Goal: Task Accomplishment & Management: Manage account settings

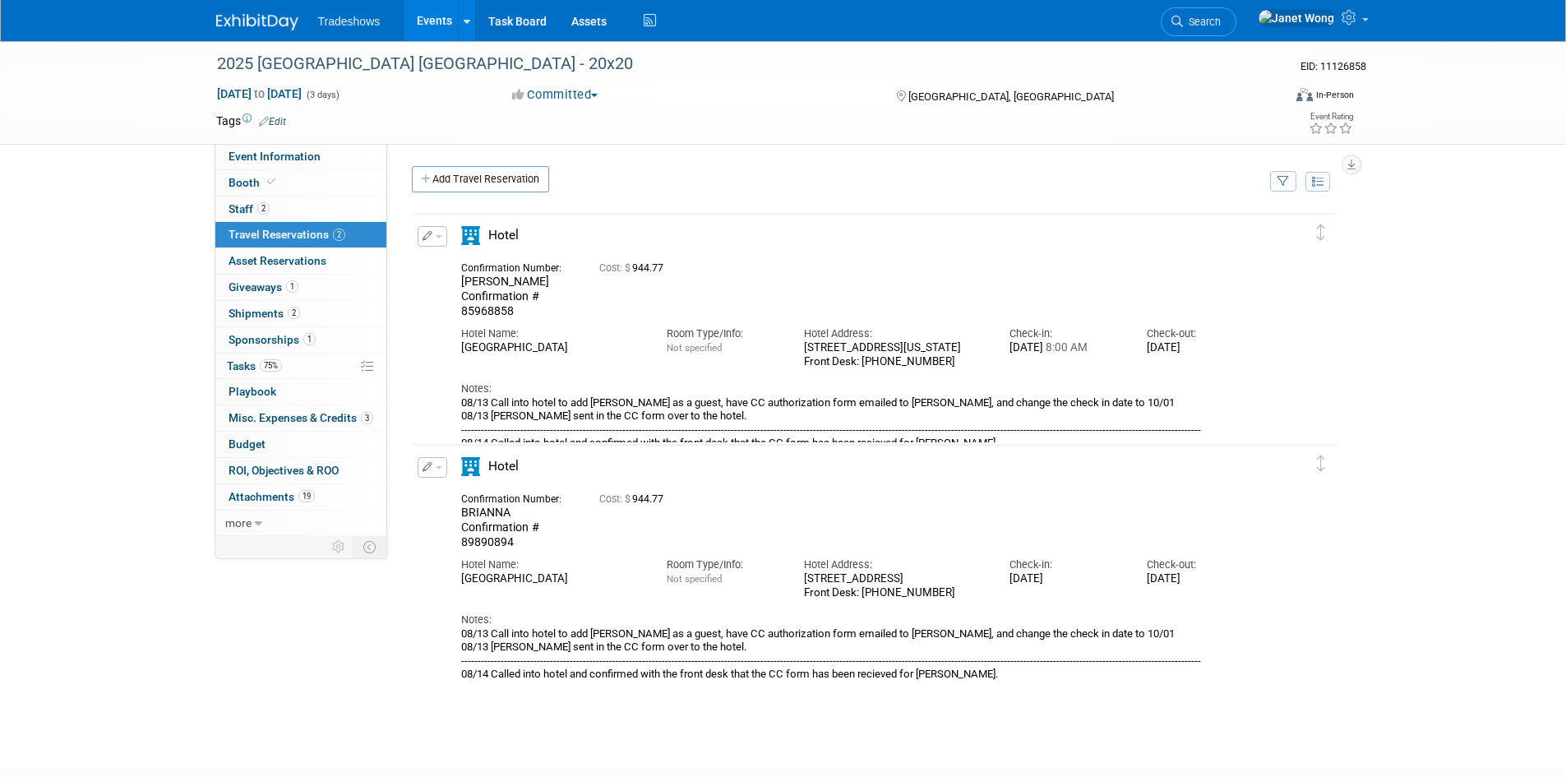
click at [433, 243] on button "button" at bounding box center [433, 236] width 30 height 21
click at [442, 260] on button "Edit Reservation" at bounding box center [488, 265] width 139 height 24
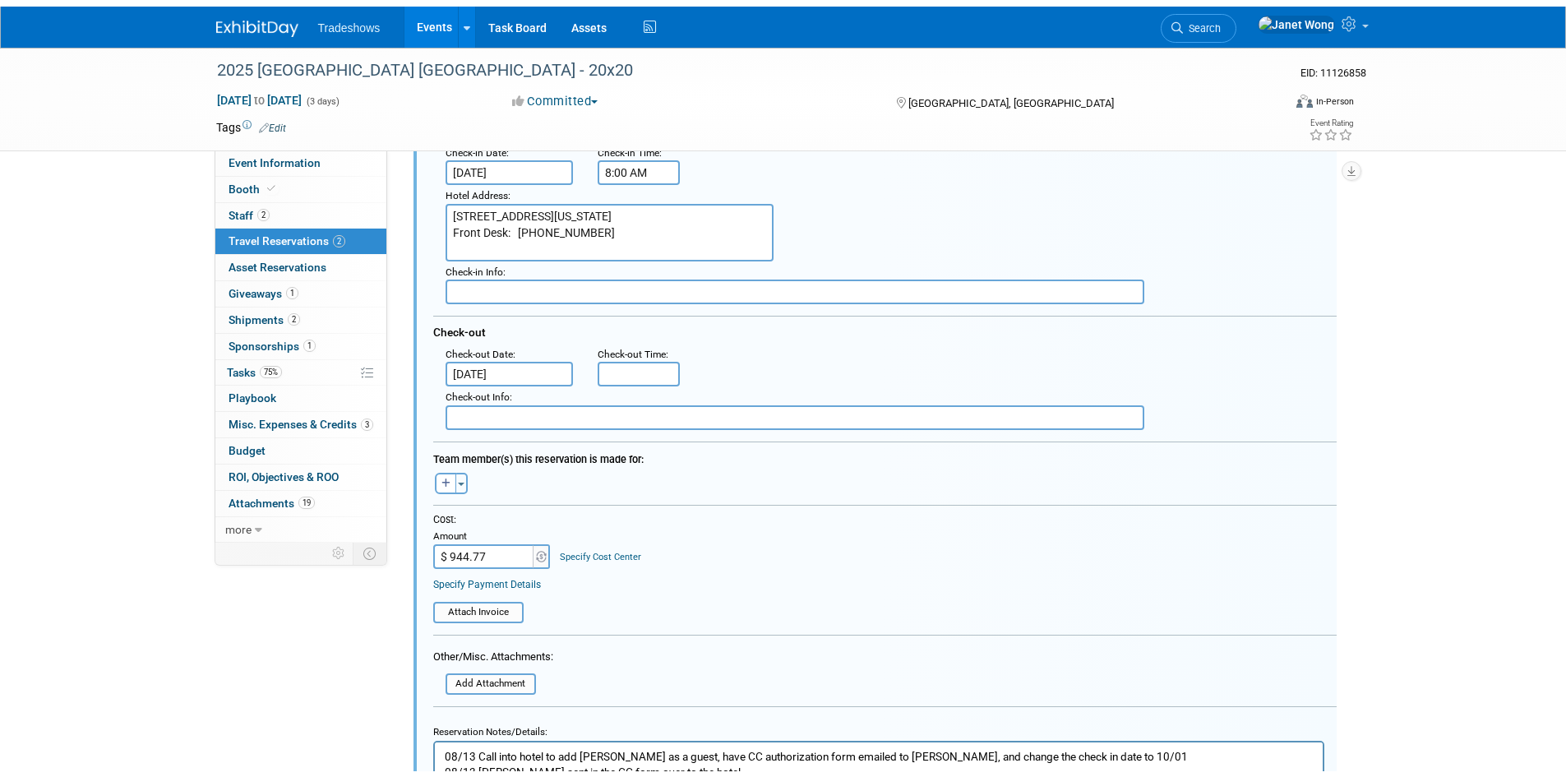
scroll to position [522, 0]
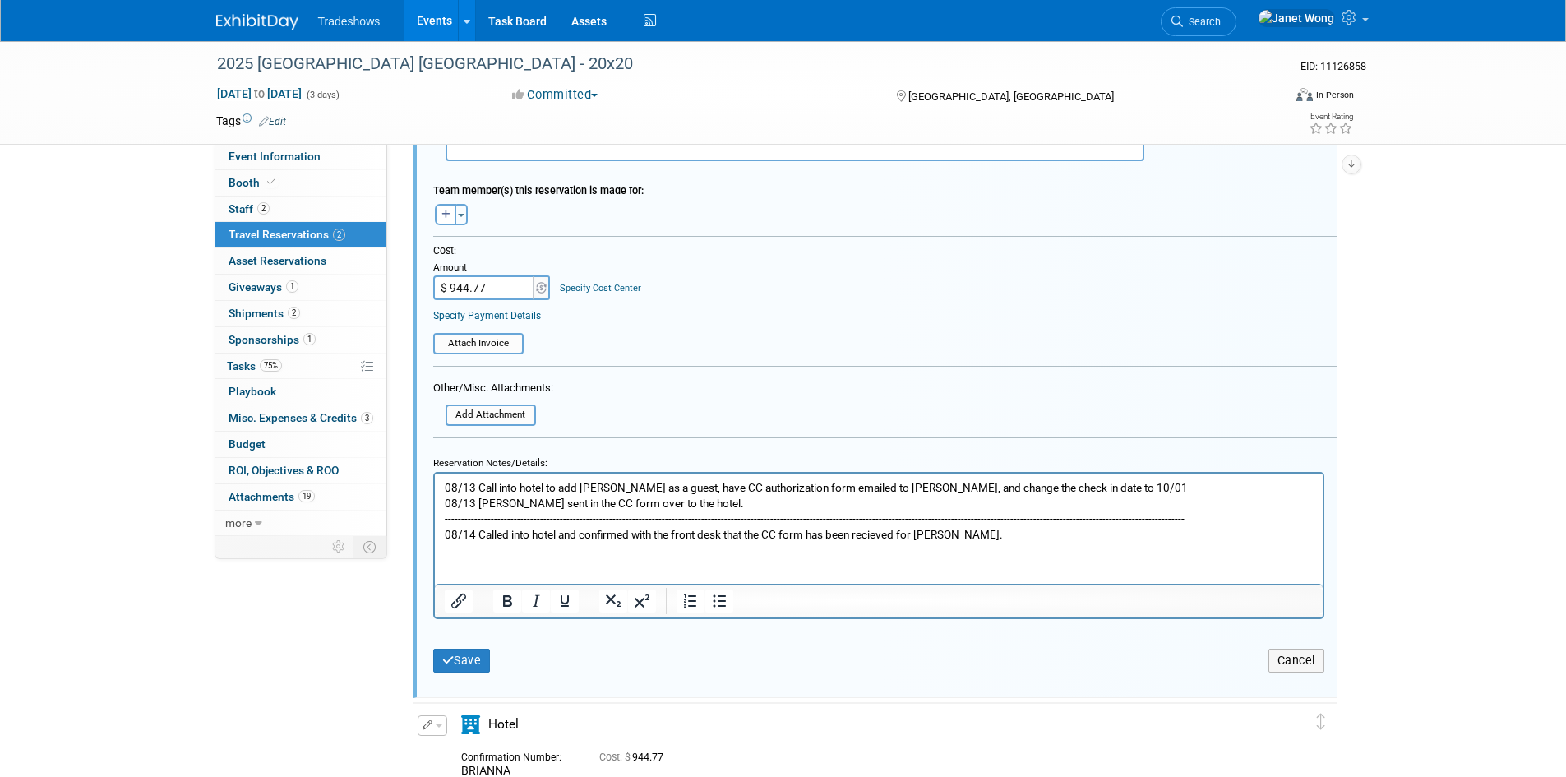
click at [473, 536] on p "08/13 Call into hotel to add Jon as a guest, have CC authorization form emailed…" at bounding box center [878, 510] width 869 height 62
click at [979, 533] on p "08/13 Call into hotel to add Jon as a guest, have CC authorization form emailed…" at bounding box center [878, 510] width 869 height 62
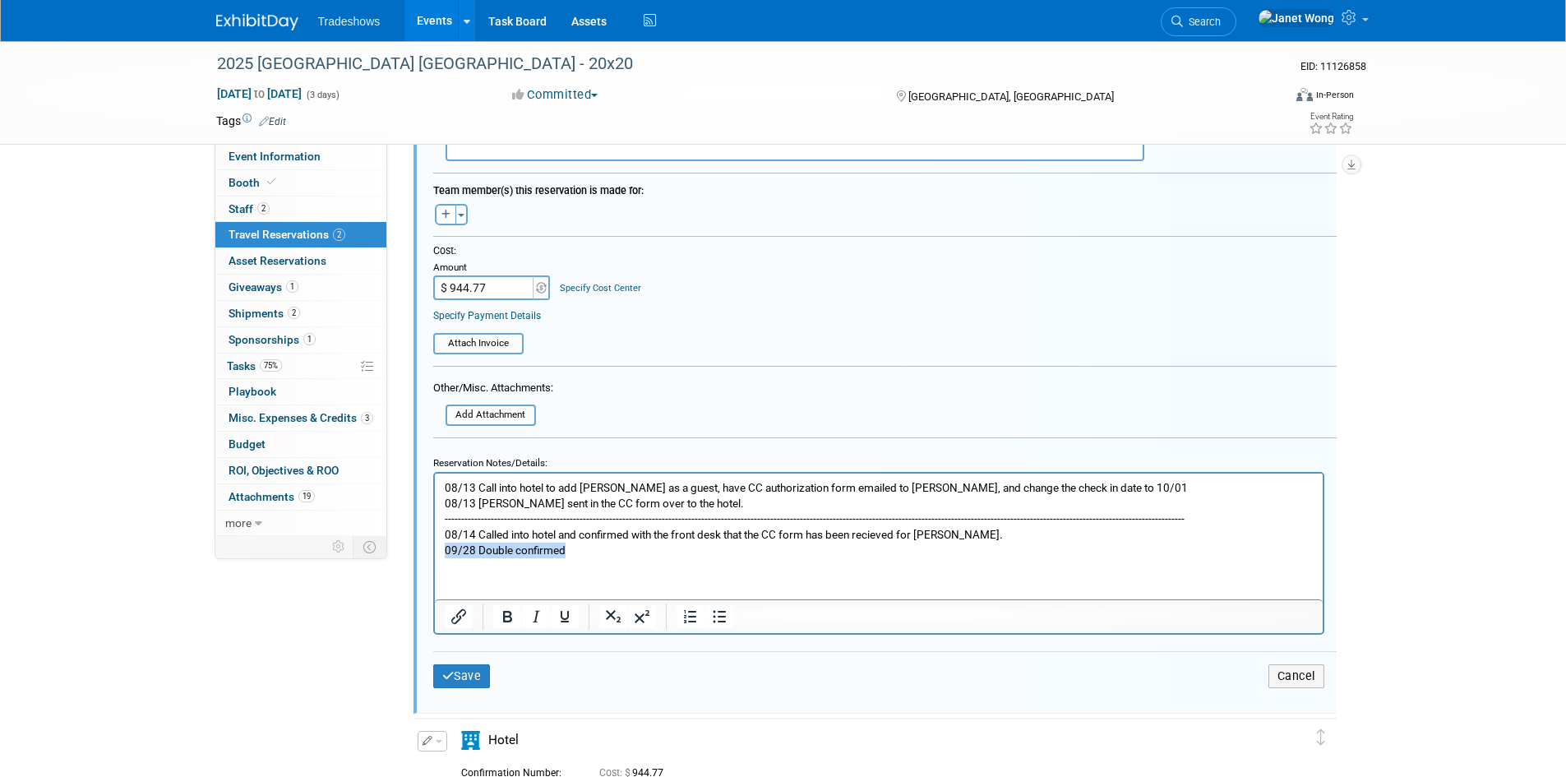
drag, startPoint x: 579, startPoint y: 551, endPoint x: 429, endPoint y: 549, distance: 149.7
click at [434, 549] on html "08/13 Call into hotel to add Jon as a guest, have CC authorization form emailed…" at bounding box center [878, 515] width 888 height 85
copy p "09/28 Double confirmed"
click at [483, 680] on button "Save" at bounding box center [462, 676] width 58 height 24
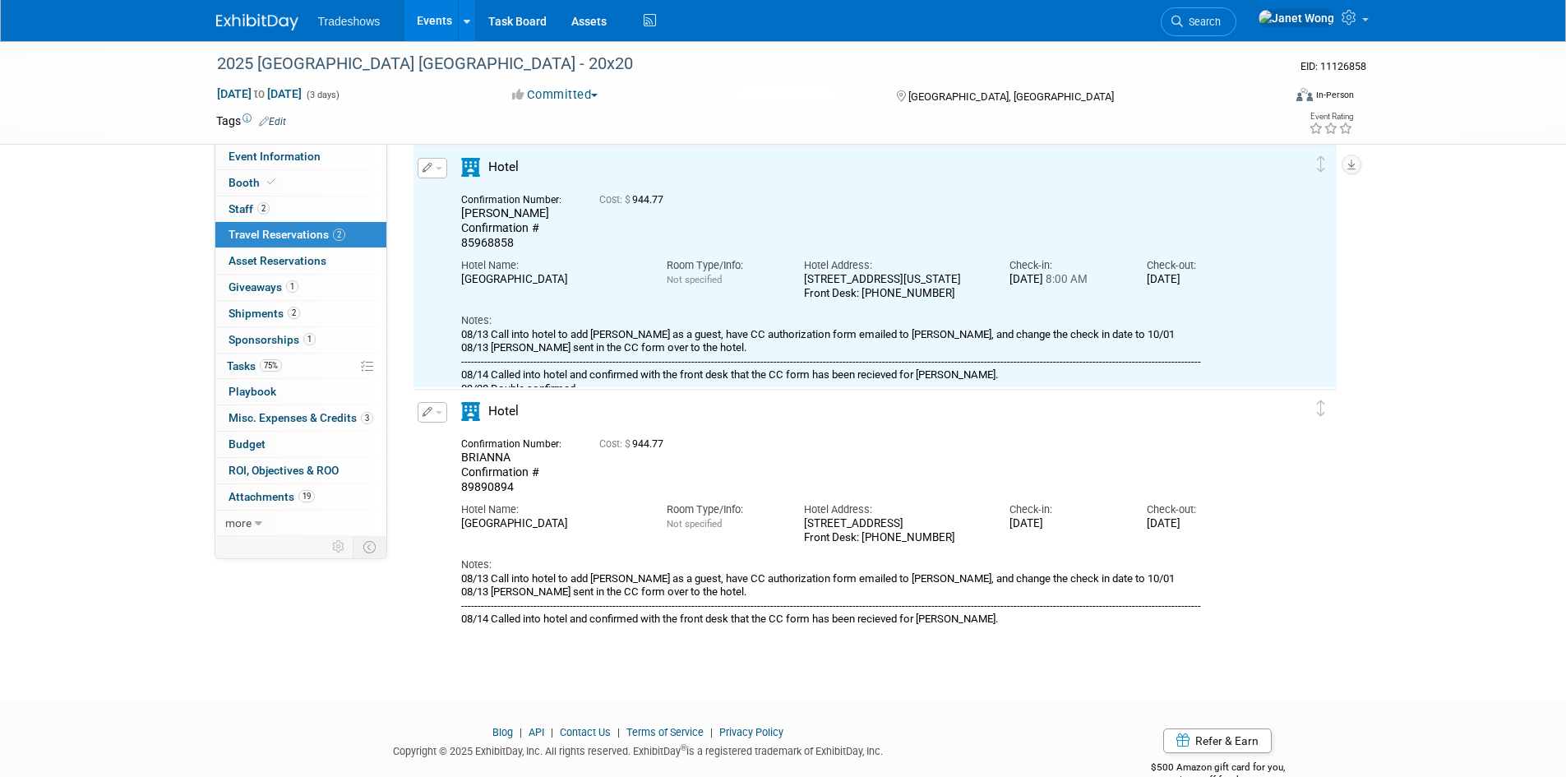
scroll to position [29, 0]
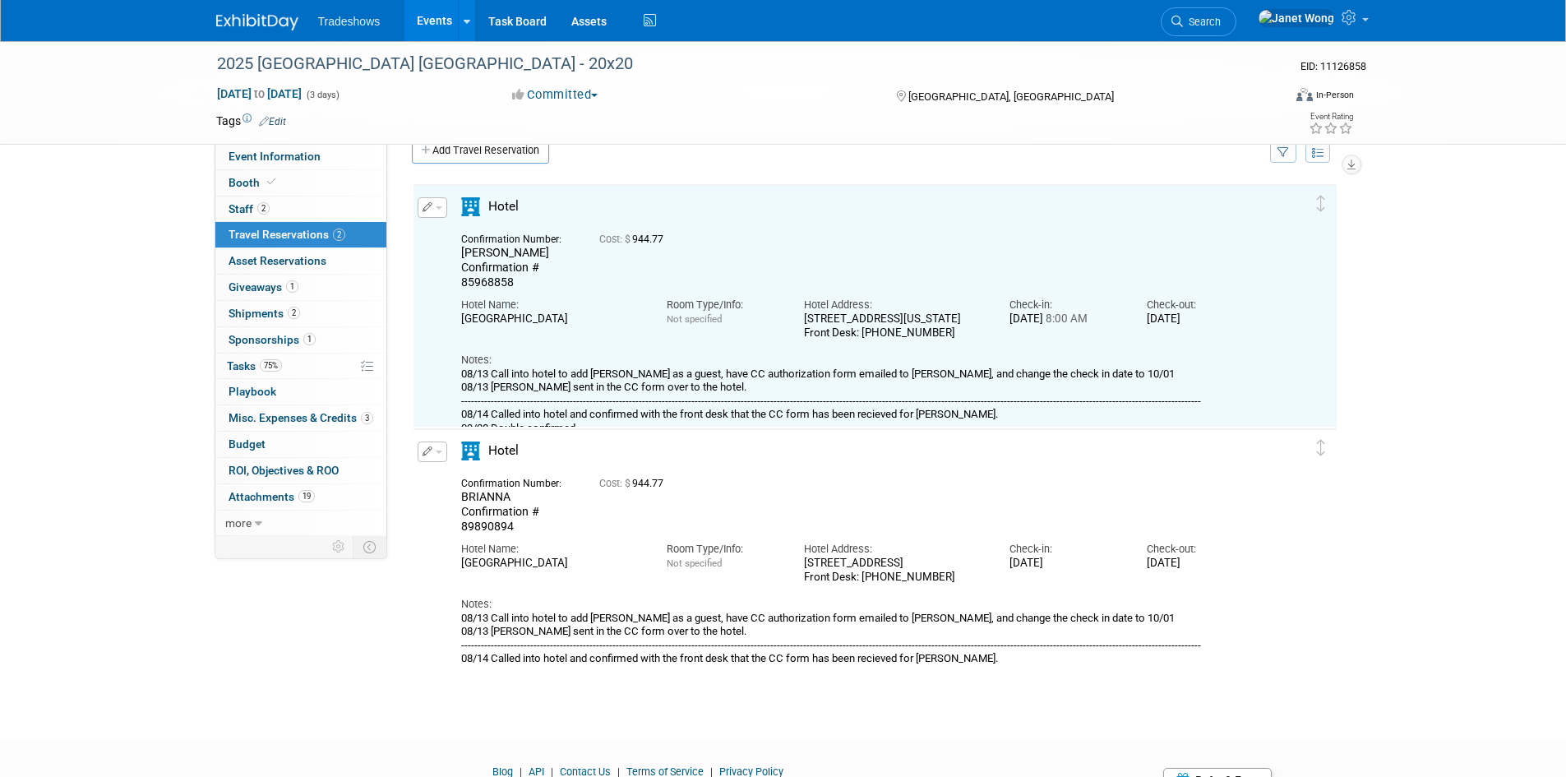
click at [423, 451] on icon "button" at bounding box center [428, 451] width 11 height 10
click at [436, 483] on icon "button" at bounding box center [435, 480] width 13 height 12
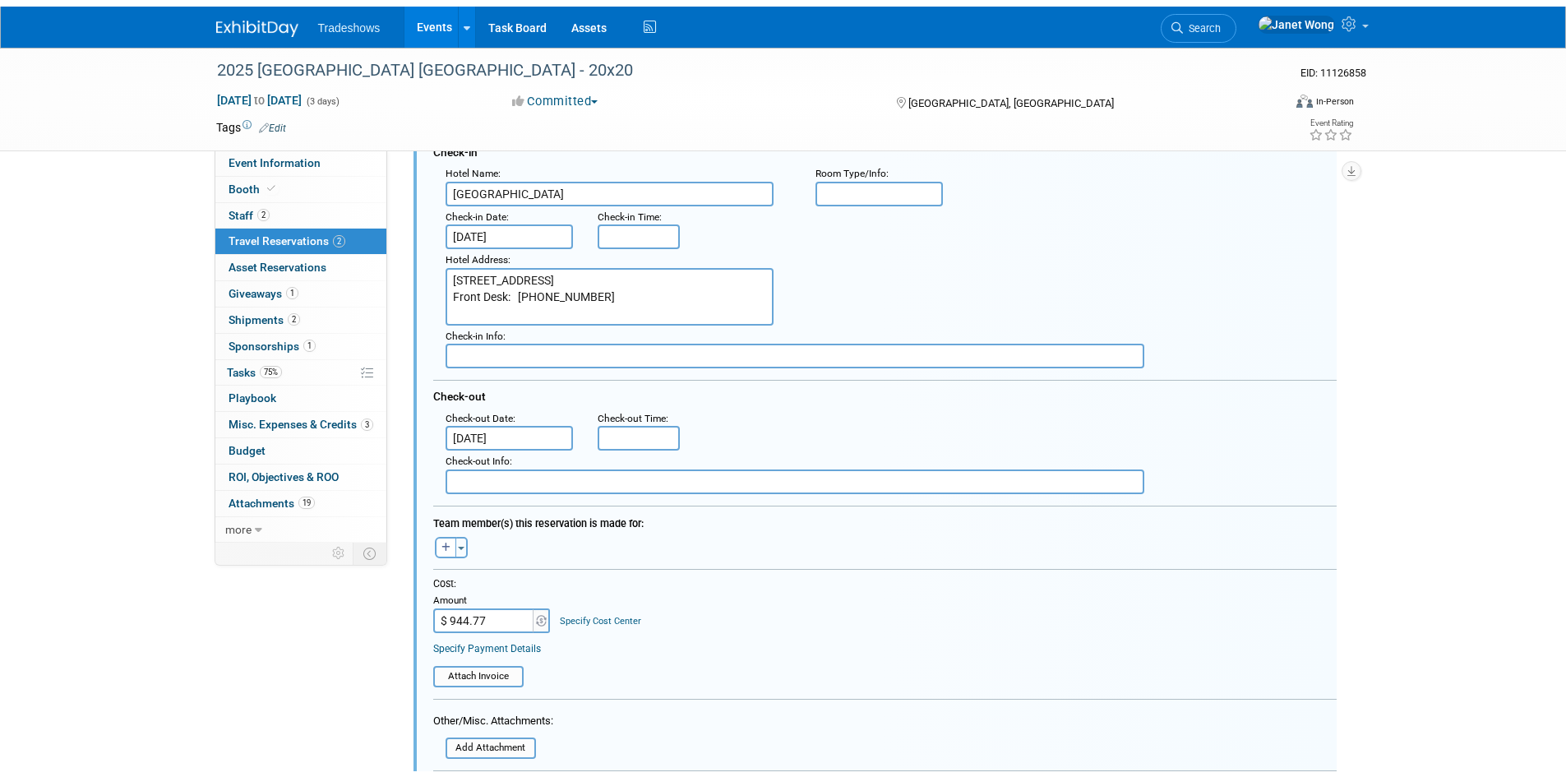
scroll to position [684, 0]
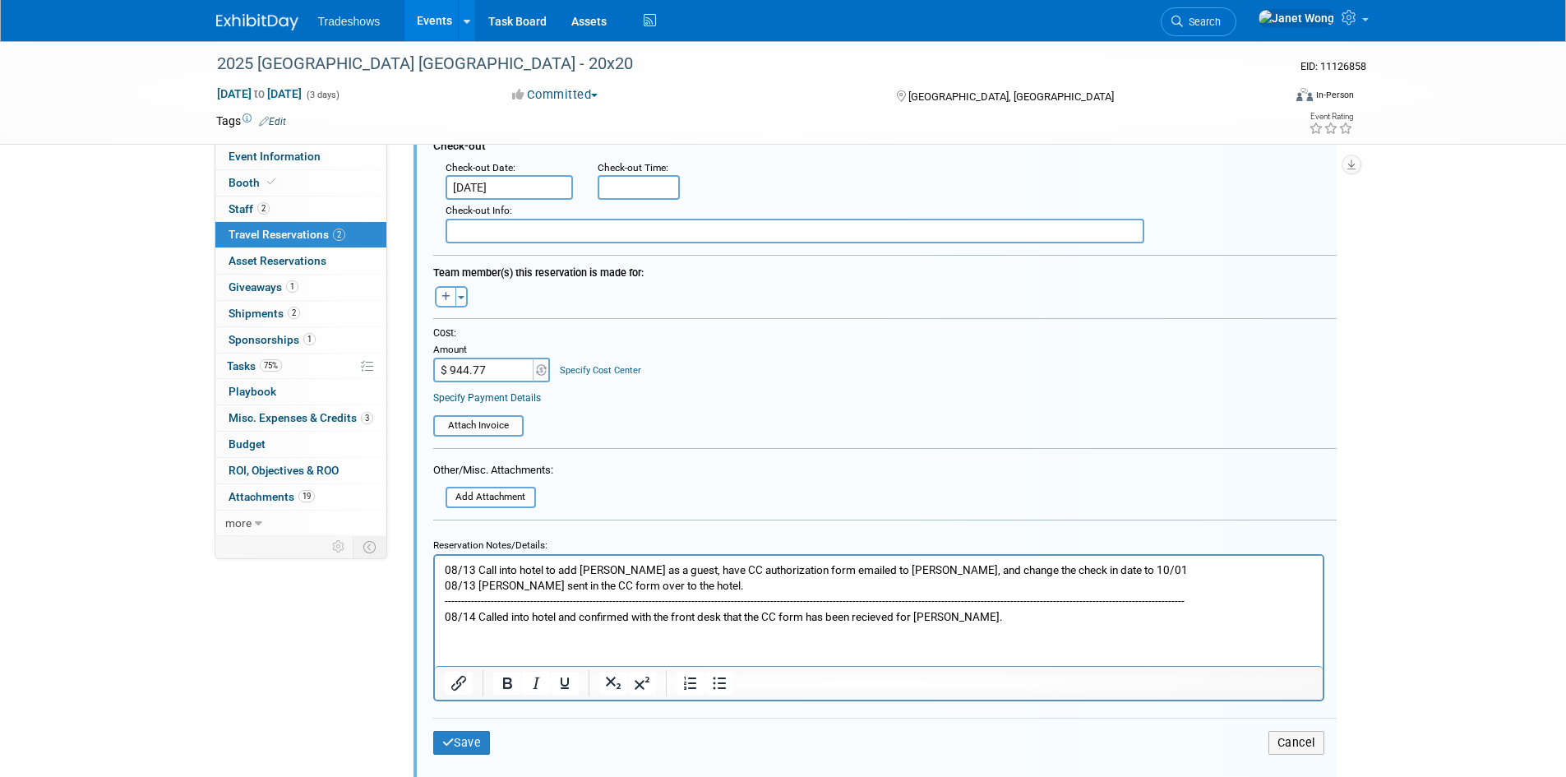
click at [982, 616] on p "08/13 Call into hotel to add Brianna as a guest, have CC authorization form ema…" at bounding box center [878, 593] width 869 height 62
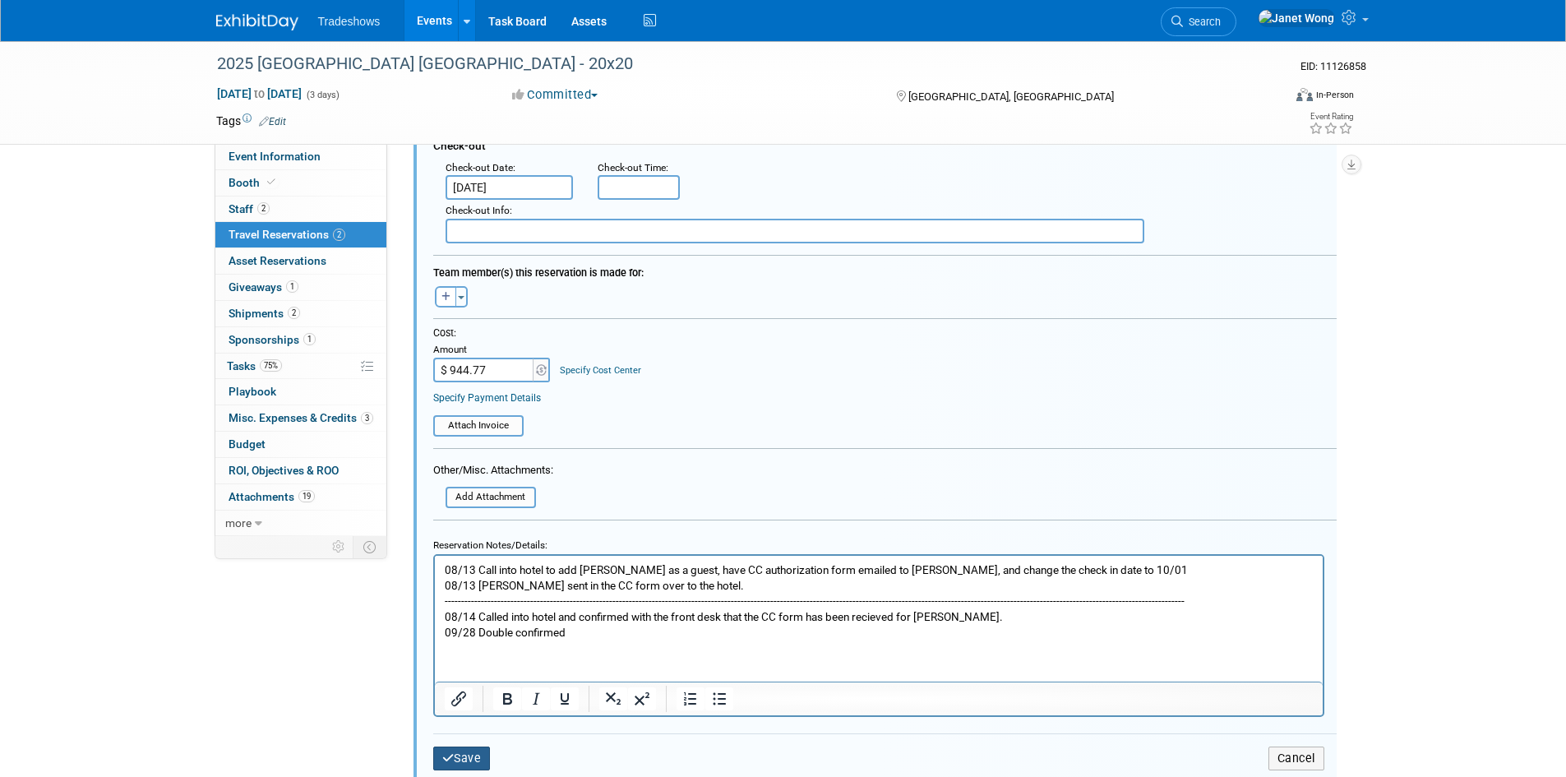
click at [461, 757] on button "Save" at bounding box center [462, 759] width 58 height 24
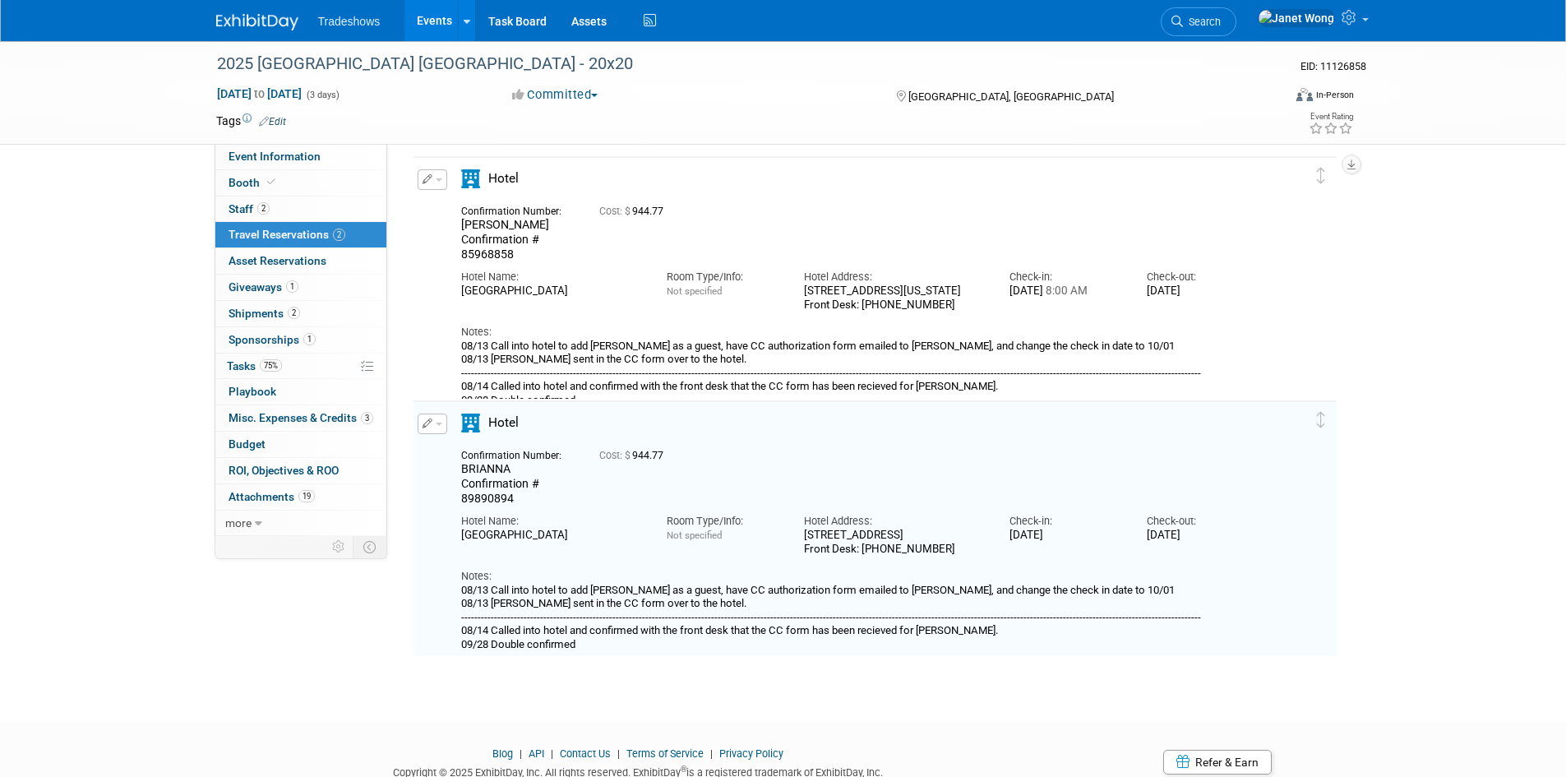
scroll to position [0, 0]
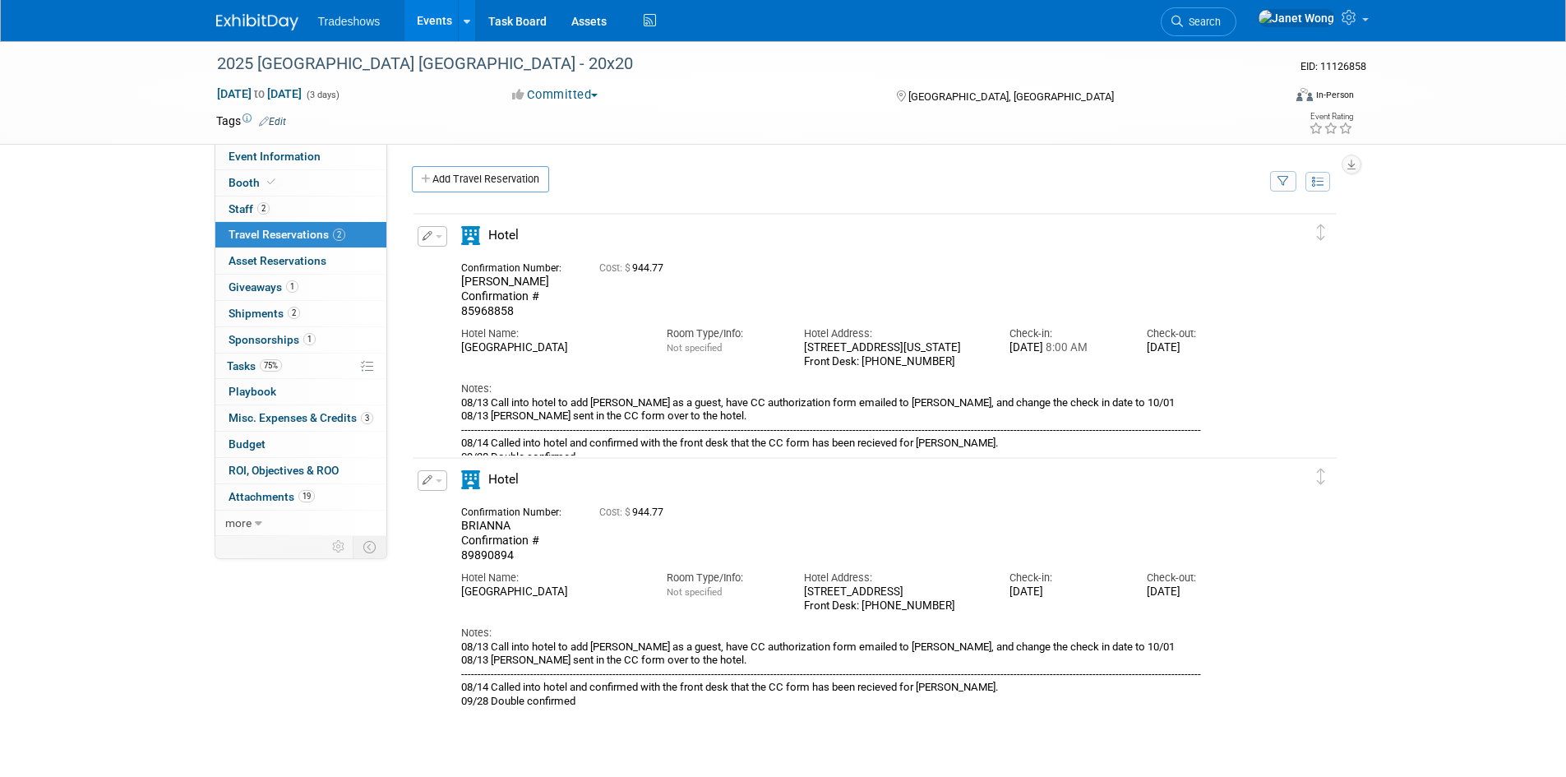
click at [423, 25] on link "Events" at bounding box center [435, 20] width 60 height 41
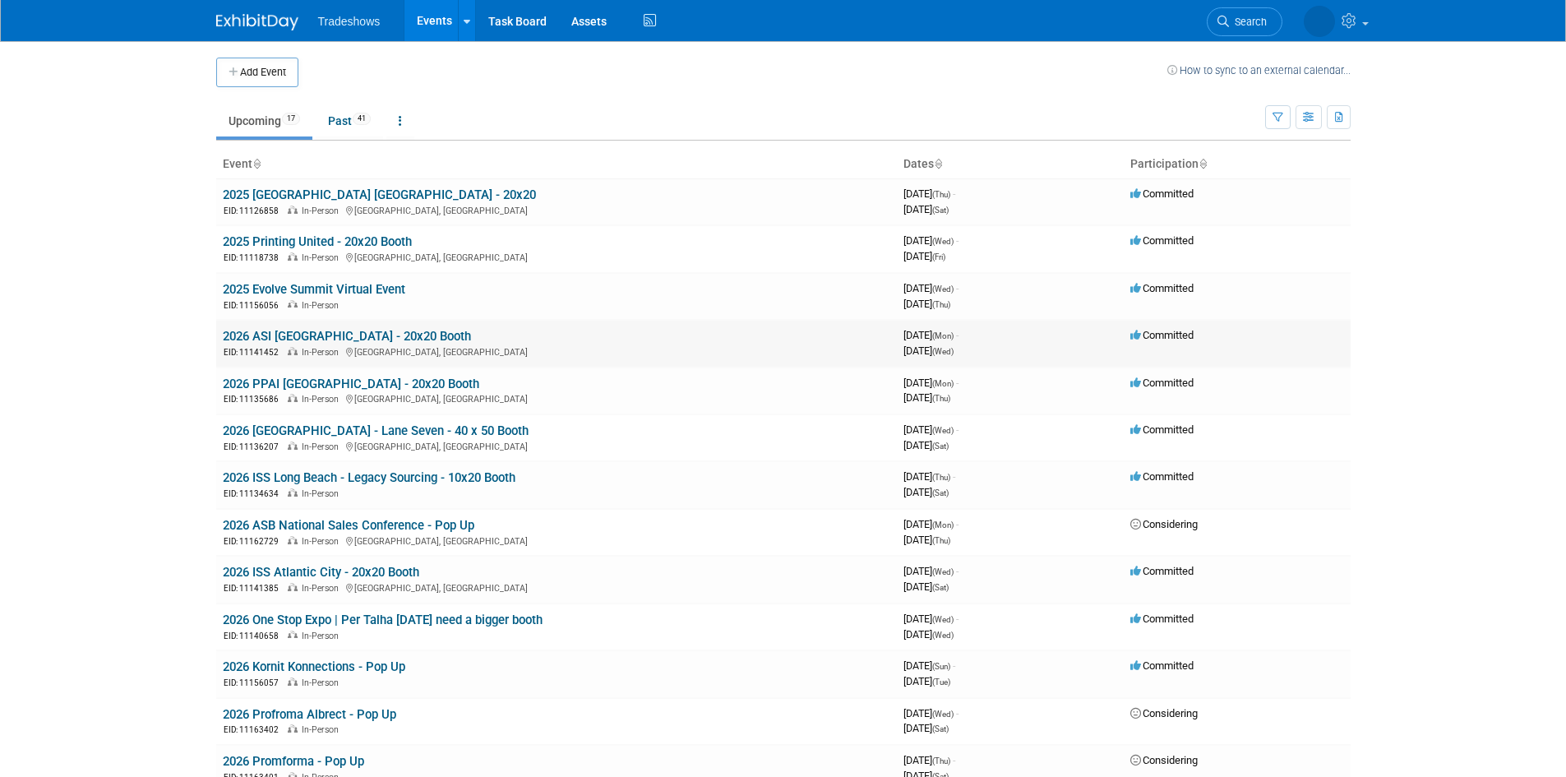
click at [312, 334] on link "2026 ASI [GEOGRAPHIC_DATA] - 20x20 Booth" at bounding box center [347, 336] width 248 height 15
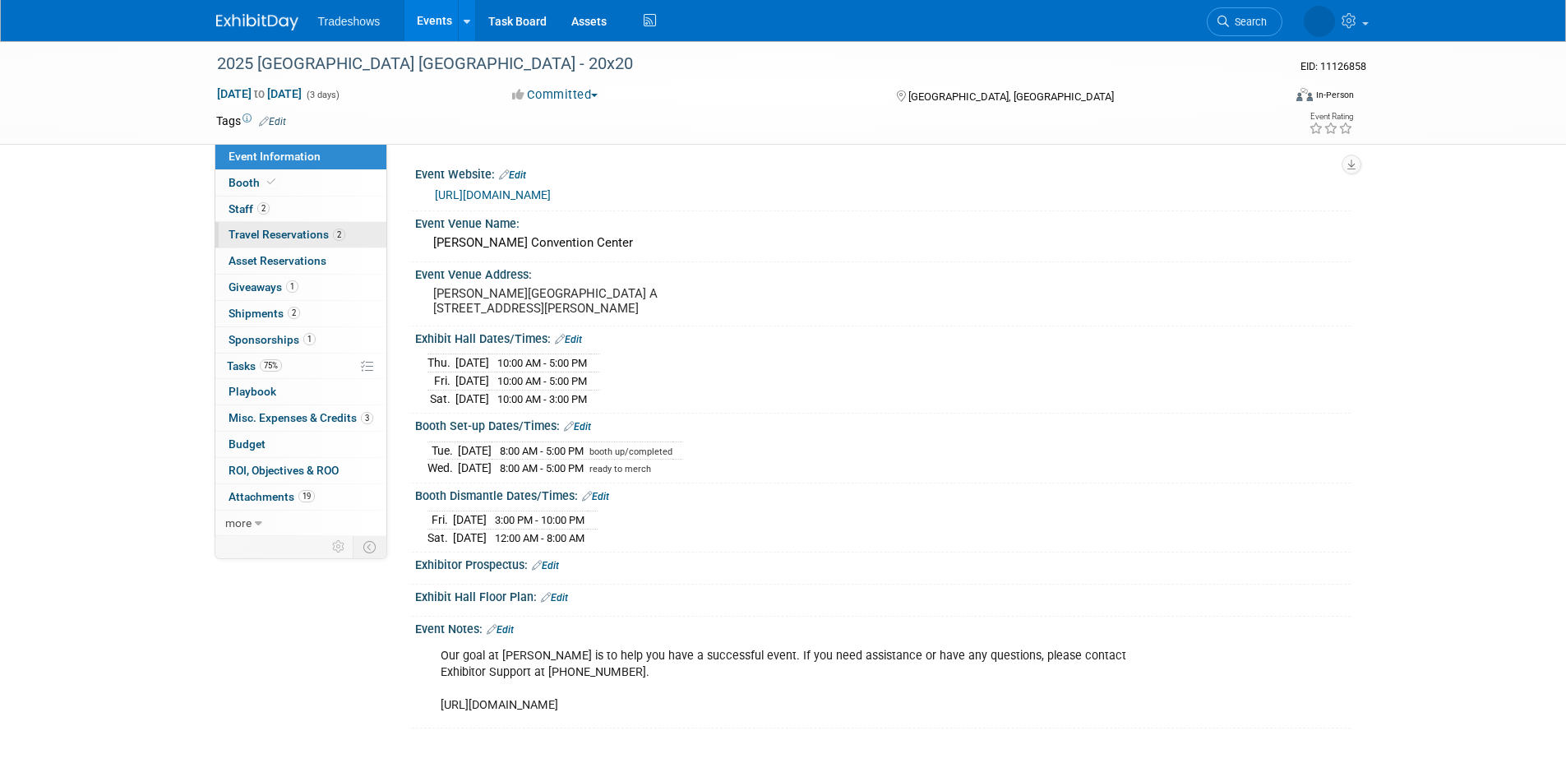
click at [275, 230] on span "Travel Reservations 2" at bounding box center [287, 234] width 117 height 13
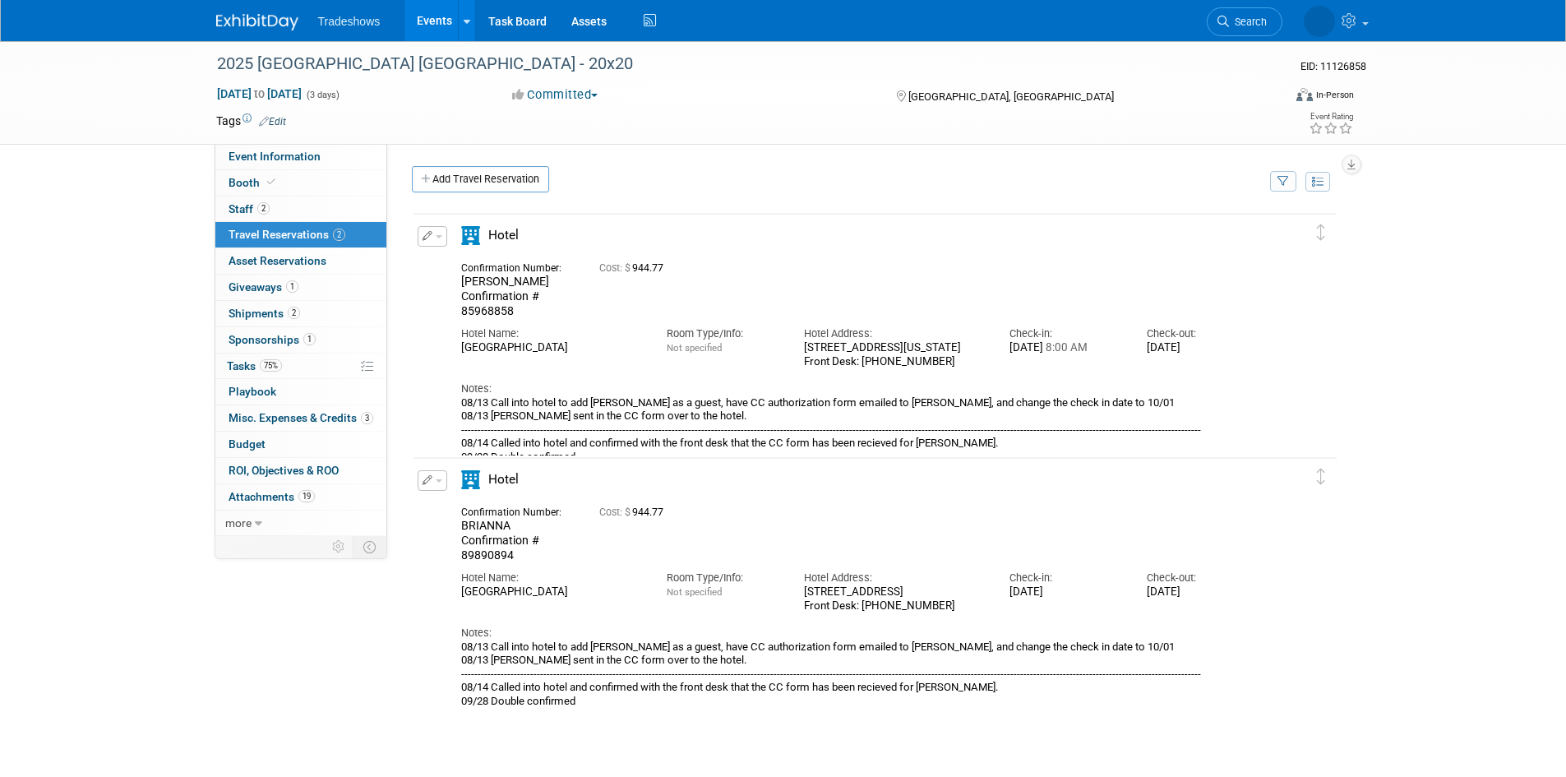
click at [428, 23] on link "Events" at bounding box center [435, 20] width 60 height 41
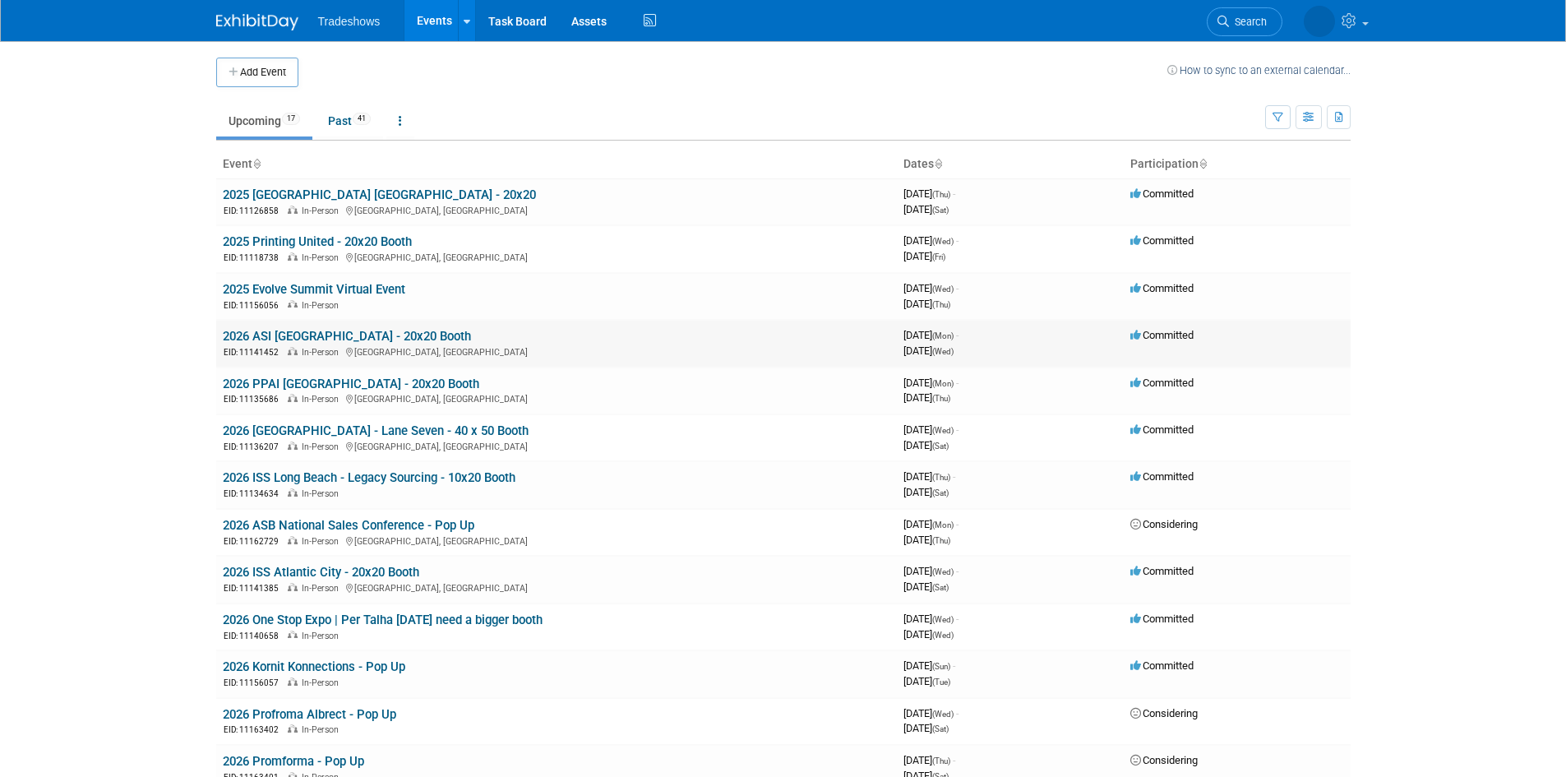
click at [318, 335] on link "2026 ASI [GEOGRAPHIC_DATA] - 20x20 Booth" at bounding box center [347, 336] width 248 height 15
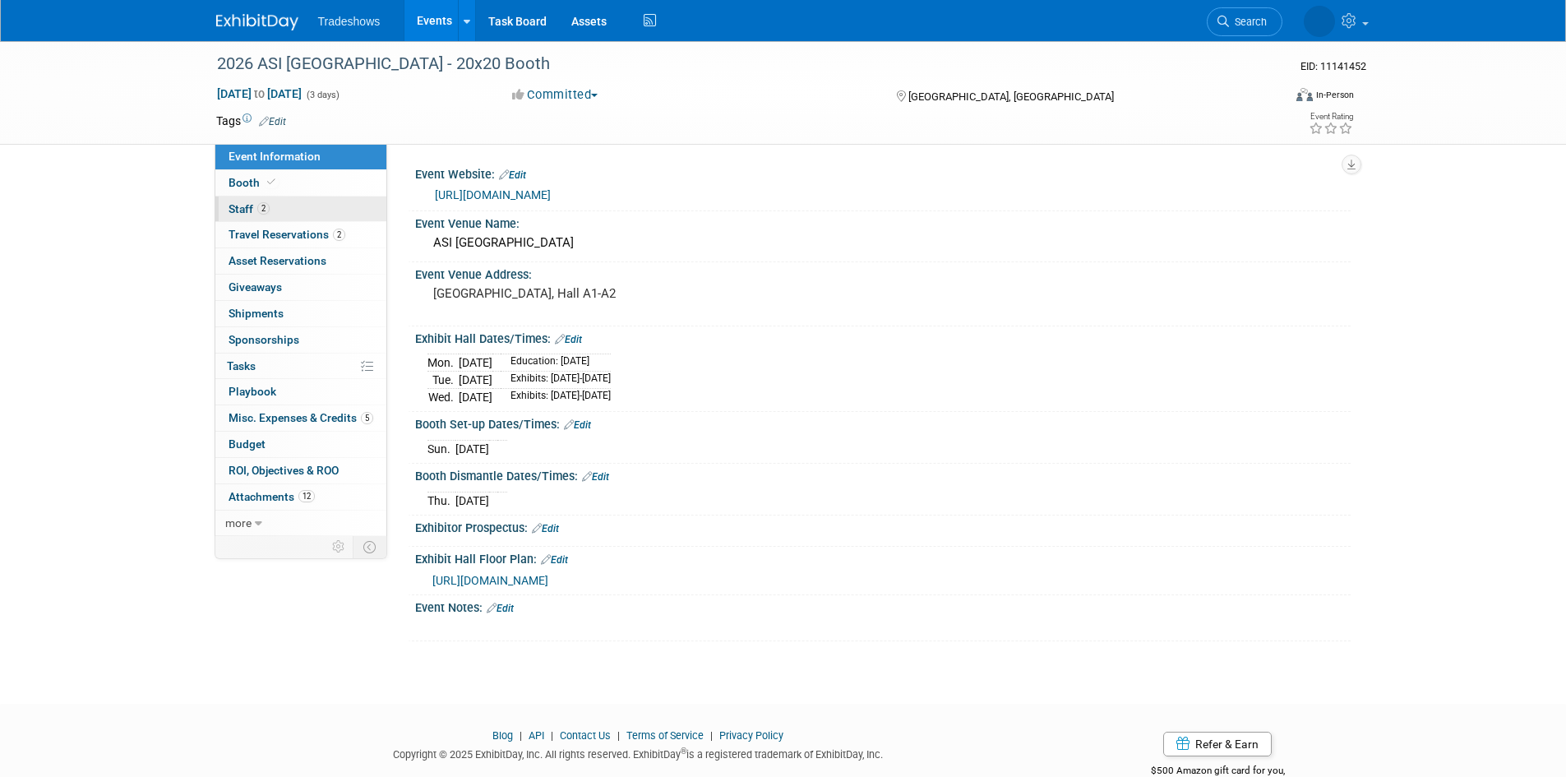
click at [295, 210] on link "2 Staff 2" at bounding box center [300, 209] width 171 height 25
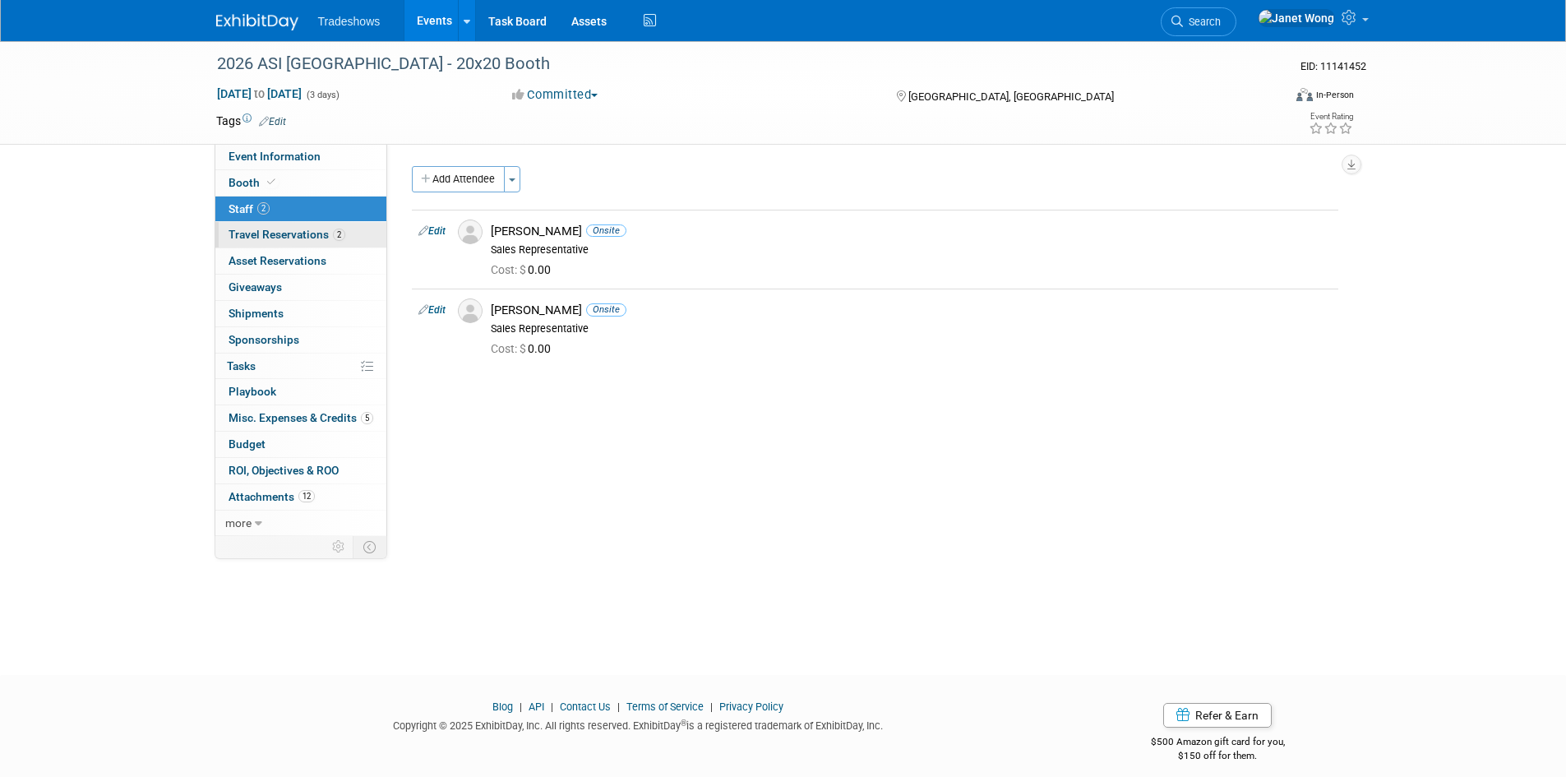
click at [289, 227] on link "2 Travel Reservations 2" at bounding box center [300, 234] width 171 height 25
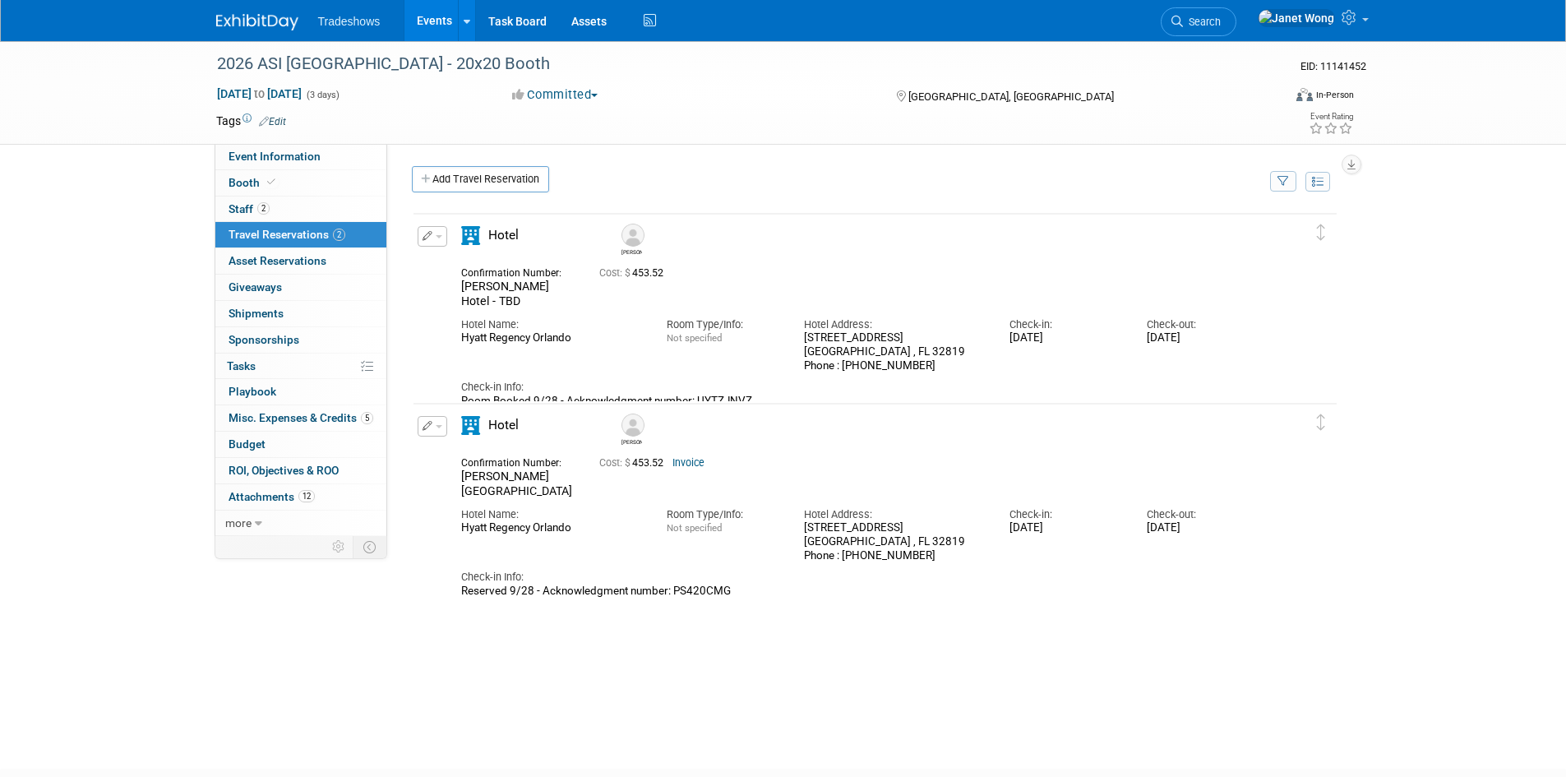
click at [426, 234] on icon "button" at bounding box center [428, 236] width 11 height 10
click at [455, 276] on button "Edit Reservation" at bounding box center [488, 265] width 139 height 24
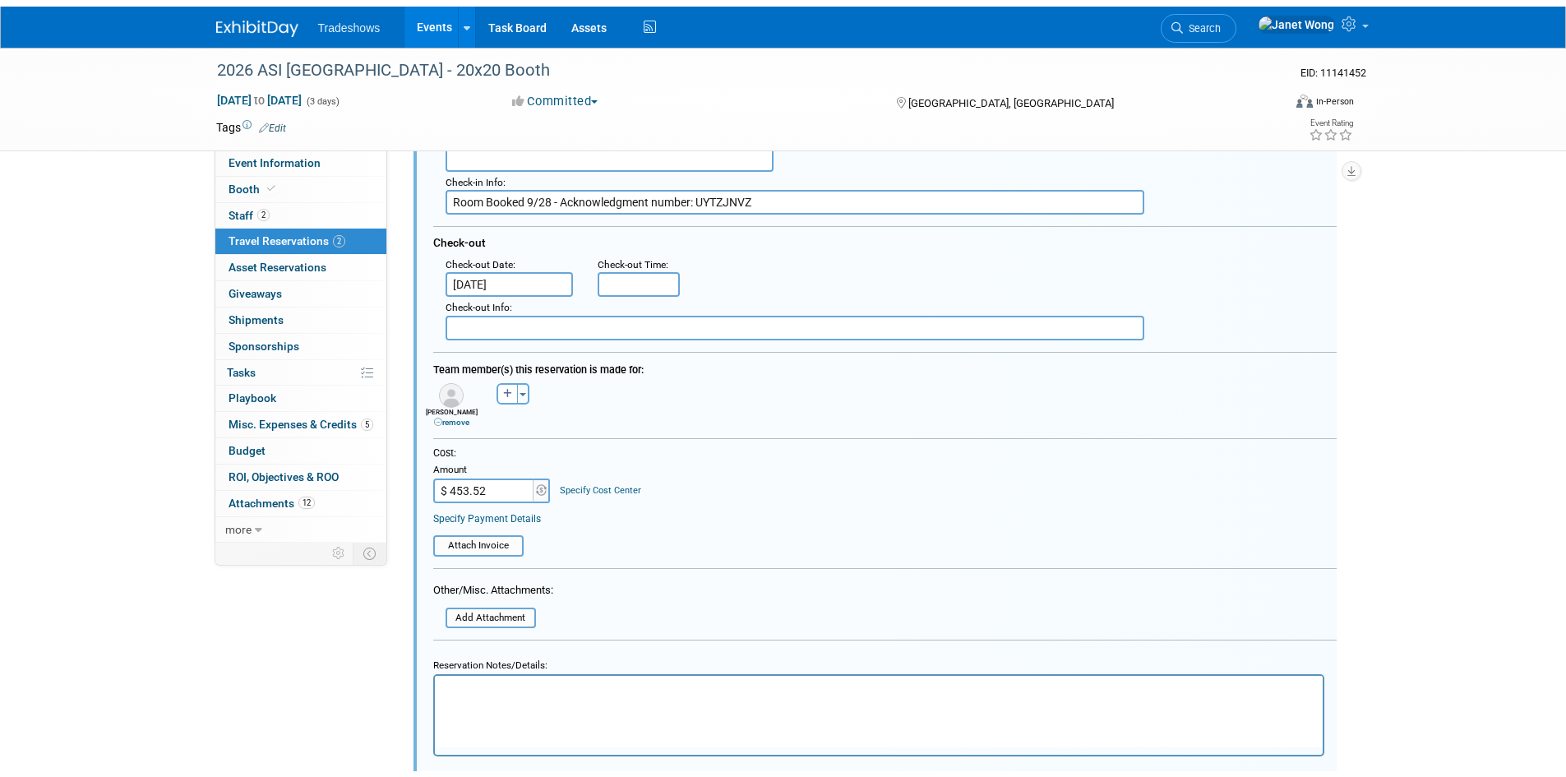
scroll to position [440, 0]
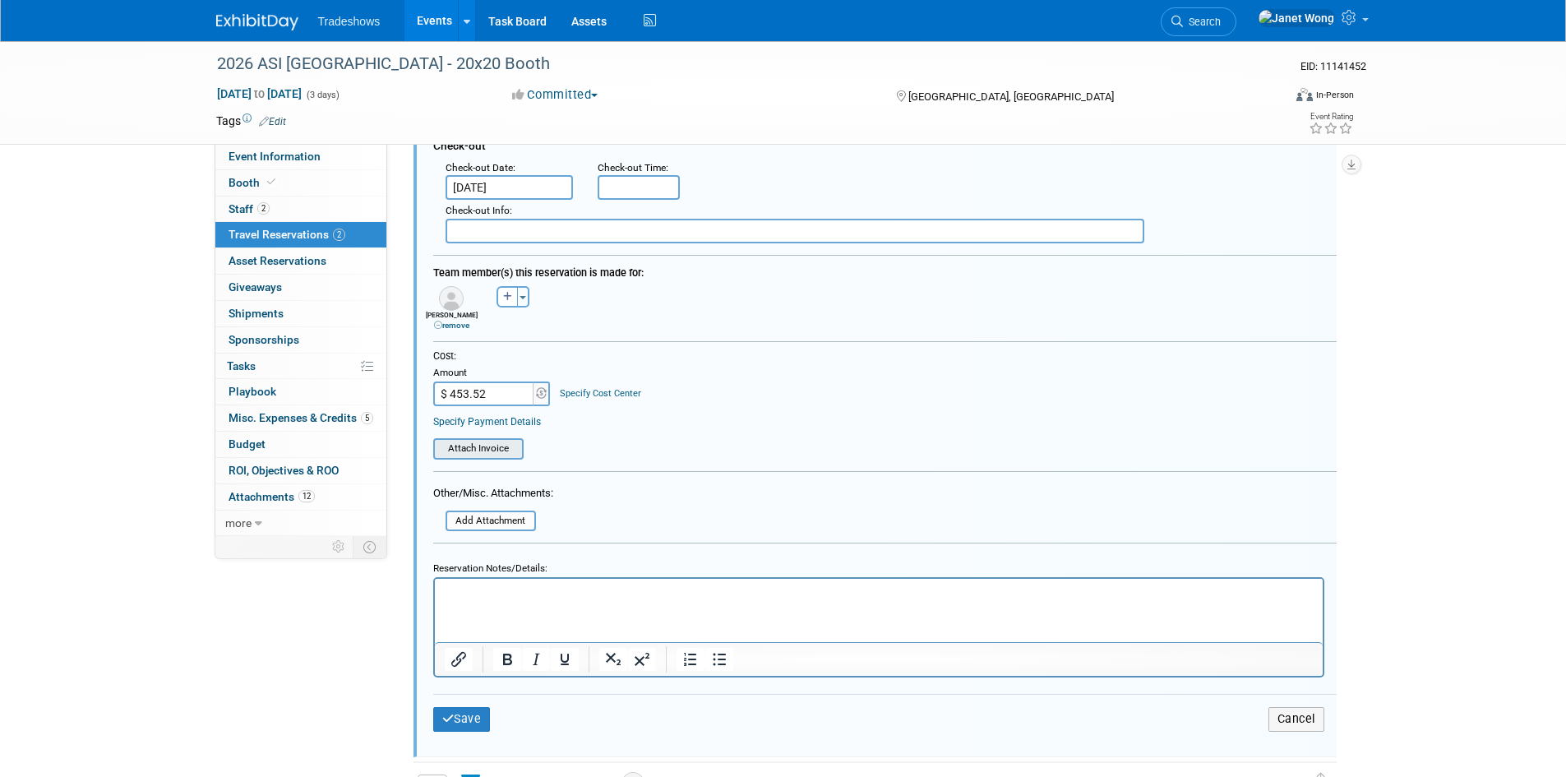
click at [478, 443] on input "file" at bounding box center [424, 449] width 196 height 18
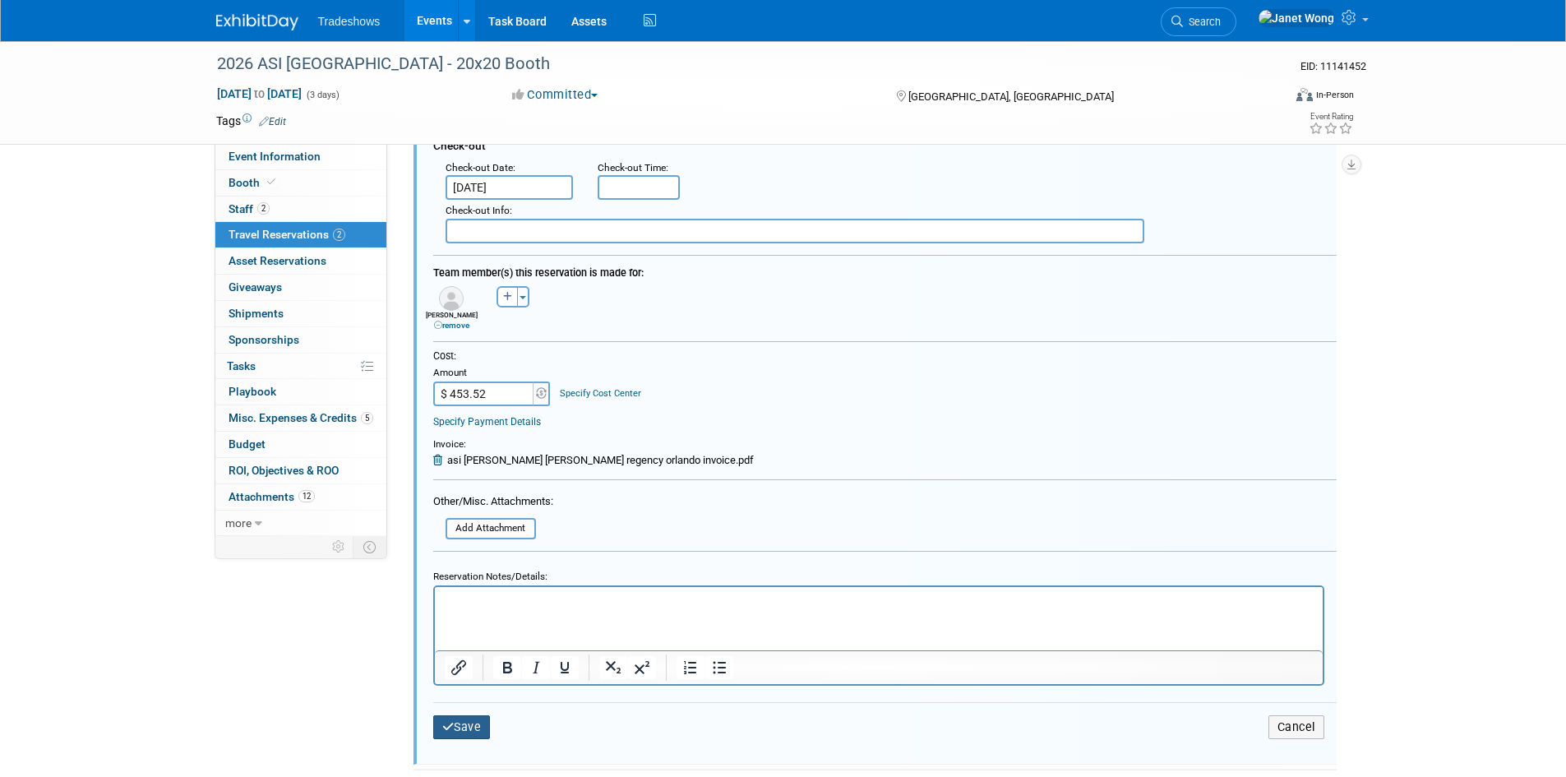
click at [449, 728] on icon "submit" at bounding box center [448, 727] width 12 height 12
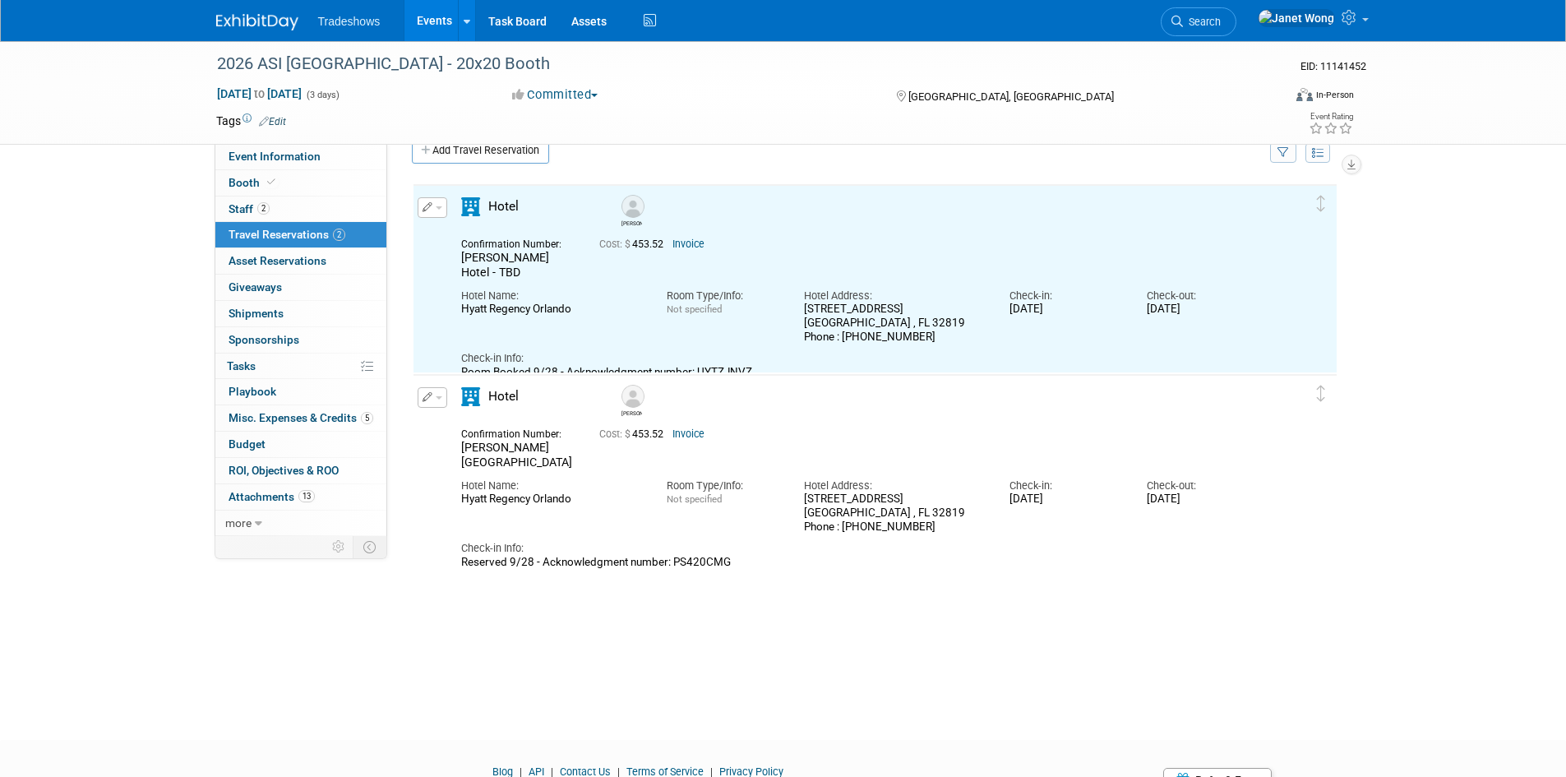
scroll to position [8, 0]
